Goal: Task Accomplishment & Management: Manage account settings

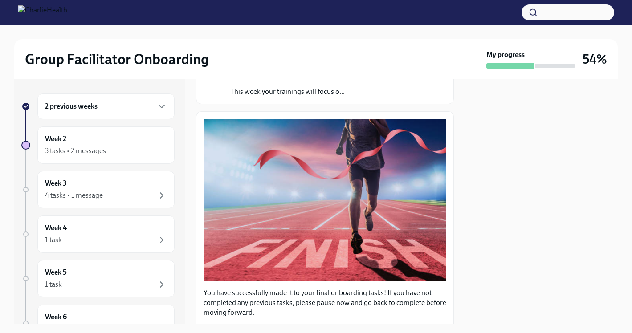
scroll to position [118, 0]
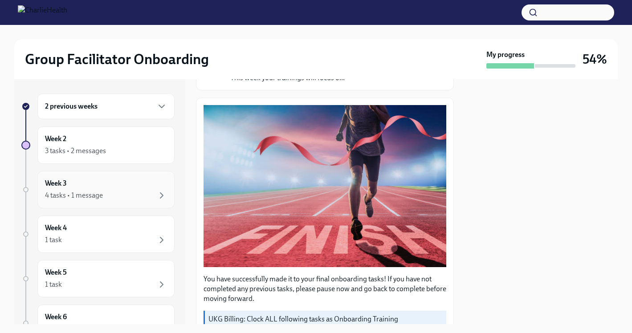
click at [116, 191] on div "4 tasks • 1 message" at bounding box center [106, 195] width 122 height 11
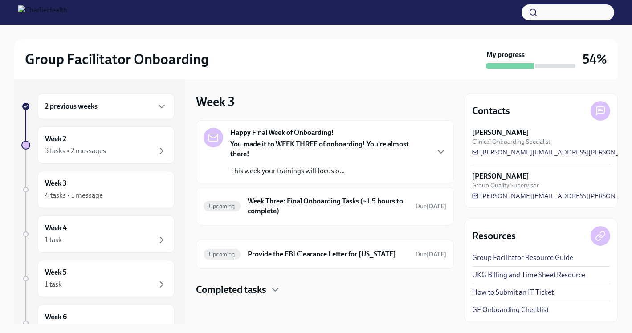
scroll to position [1, 0]
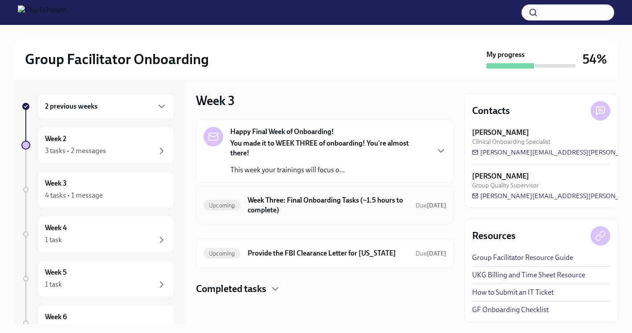
click at [309, 205] on h6 "Week Three: Final Onboarding Tasks (~1.5 hours to complete)" at bounding box center [328, 205] width 161 height 20
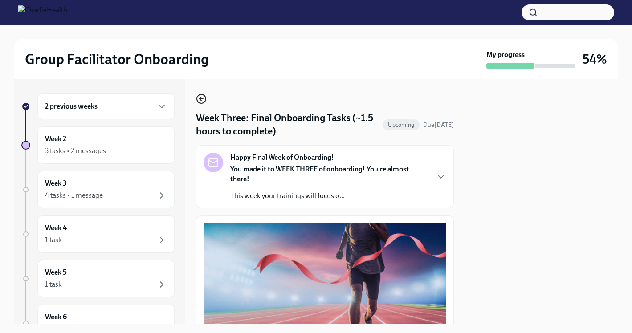
click at [205, 98] on icon "button" at bounding box center [201, 99] width 11 height 11
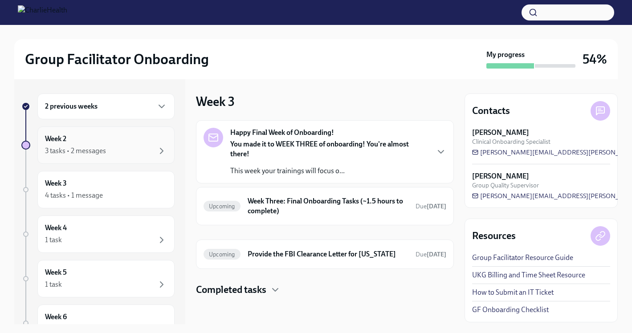
click at [112, 144] on div "Week 2 3 tasks • 2 messages" at bounding box center [106, 145] width 122 height 22
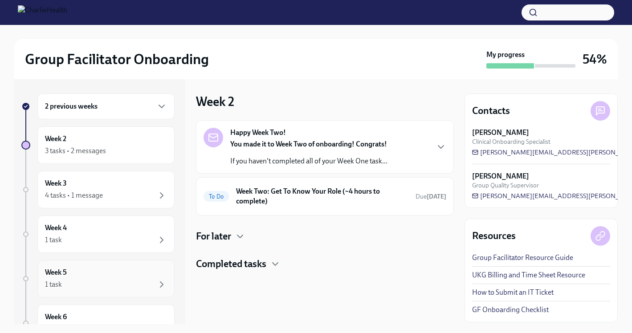
scroll to position [70, 0]
